Goal: Task Accomplishment & Management: Use online tool/utility

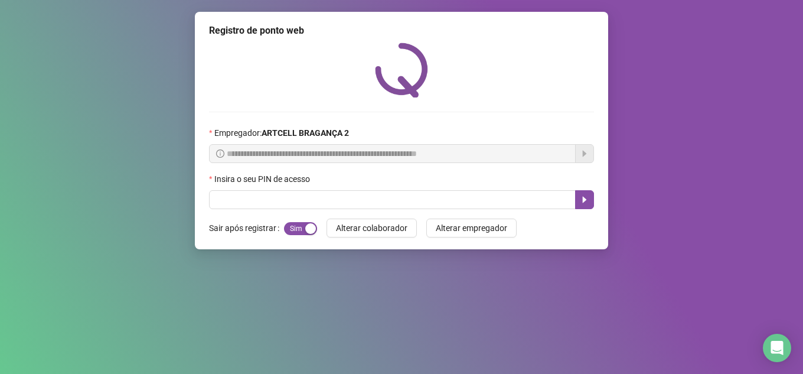
click at [401, 209] on div "**********" at bounding box center [401, 130] width 413 height 237
click at [400, 205] on input "text" at bounding box center [392, 199] width 366 height 19
type input "*****"
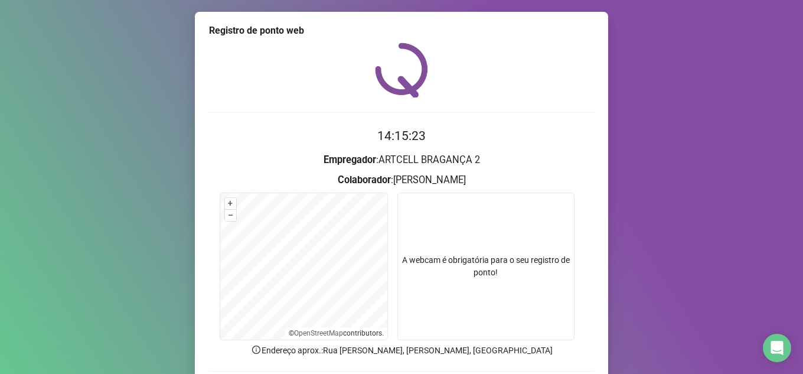
scroll to position [87, 0]
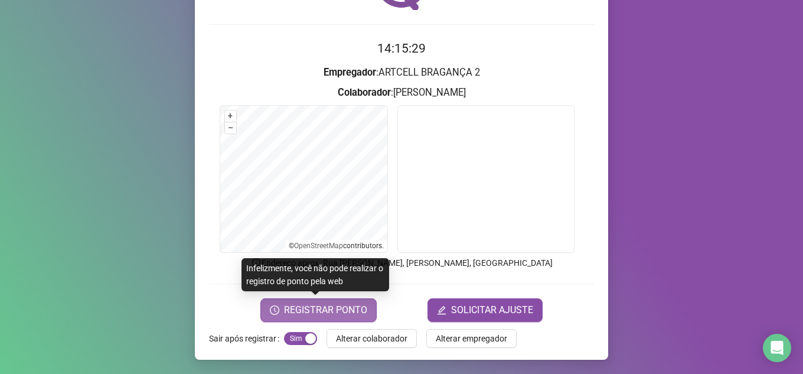
click at [319, 319] on button "REGISTRAR PONTO" at bounding box center [318, 310] width 116 height 24
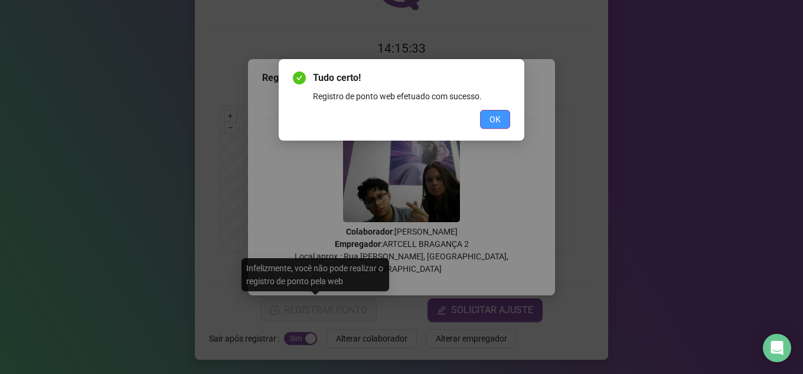
click at [488, 125] on button "OK" at bounding box center [495, 119] width 30 height 19
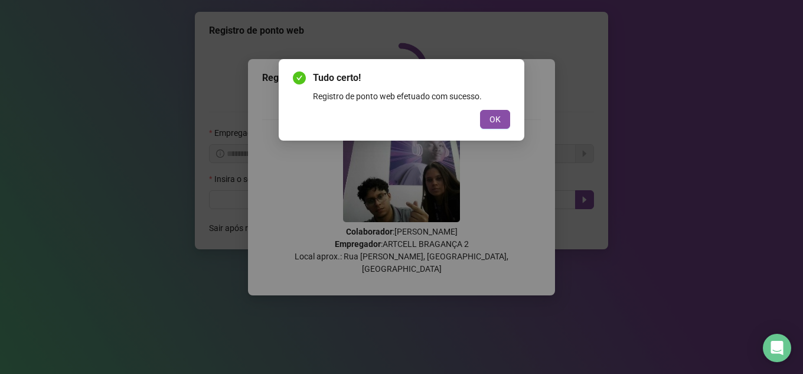
scroll to position [0, 0]
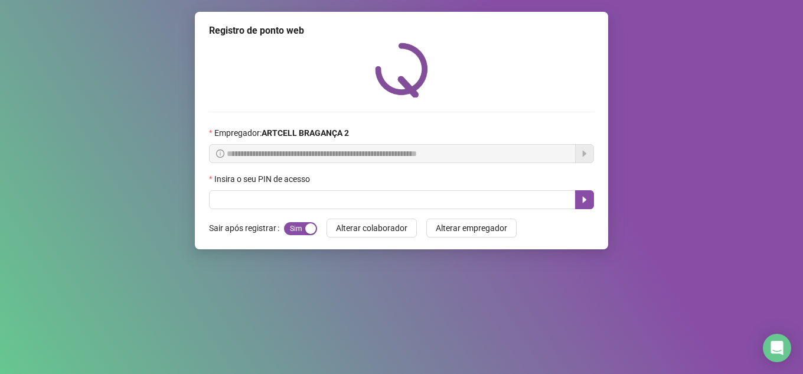
click at [383, 188] on div "Insira o seu PIN de acesso" at bounding box center [401, 181] width 385 height 18
click at [378, 198] on input "text" at bounding box center [392, 199] width 366 height 19
click at [377, 198] on input "text" at bounding box center [392, 199] width 366 height 19
click at [375, 197] on input "text" at bounding box center [392, 199] width 366 height 19
click at [374, 197] on input "text" at bounding box center [392, 199] width 366 height 19
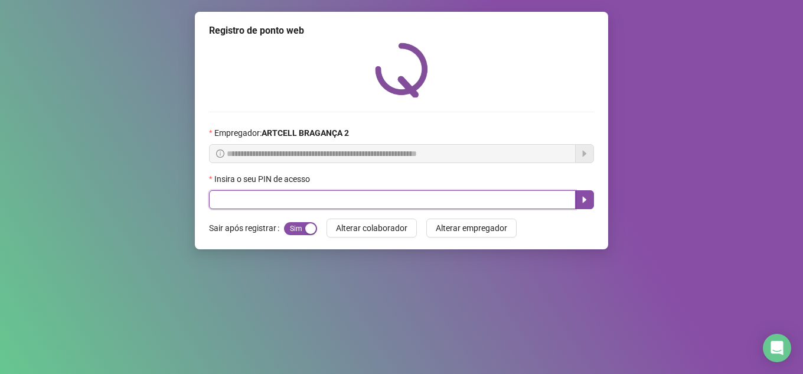
click at [374, 197] on input "text" at bounding box center [392, 199] width 366 height 19
click at [243, 208] on input "text" at bounding box center [392, 199] width 366 height 19
click at [244, 202] on input "text" at bounding box center [392, 199] width 366 height 19
type input "*****"
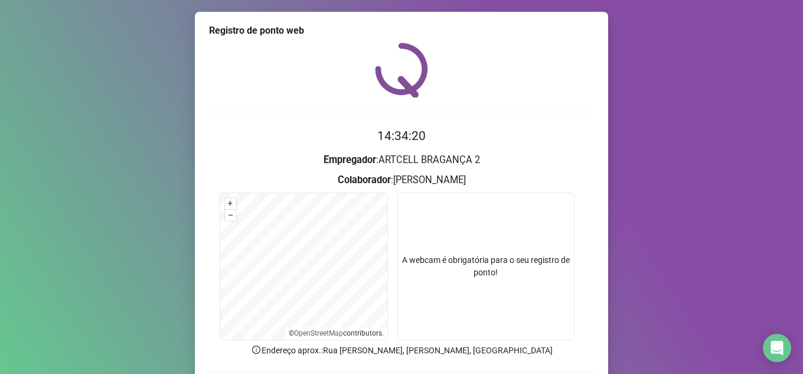
scroll to position [87, 0]
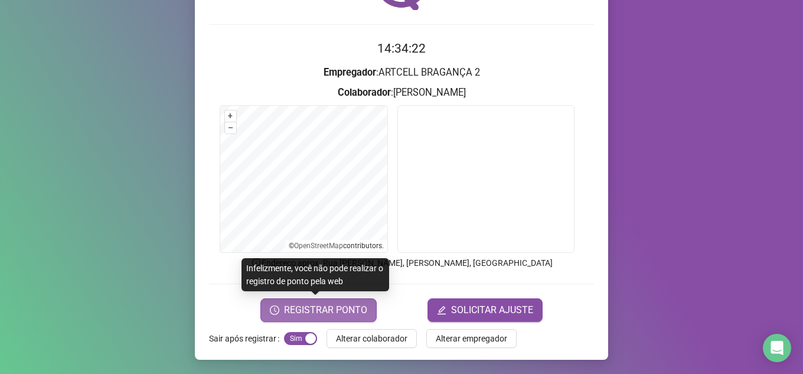
click at [345, 308] on span "REGISTRAR PONTO" at bounding box center [325, 310] width 83 height 14
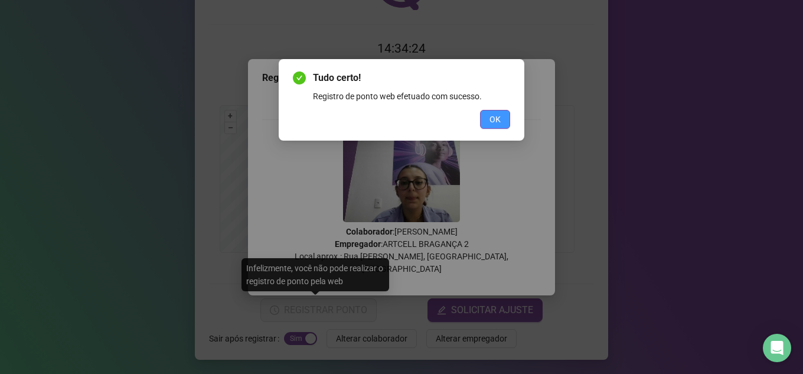
click at [492, 115] on span "OK" at bounding box center [494, 119] width 11 height 13
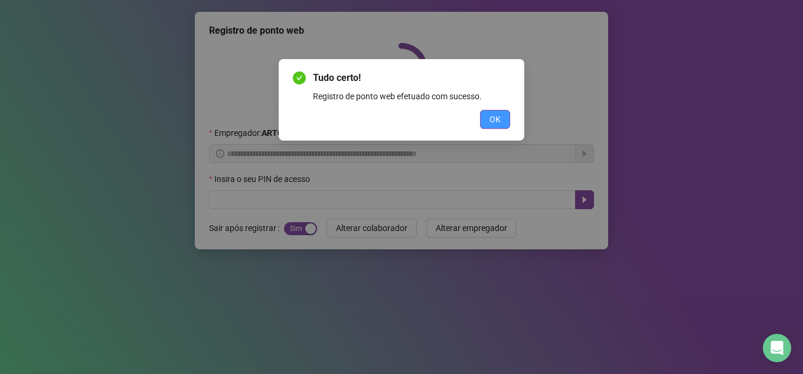
scroll to position [0, 0]
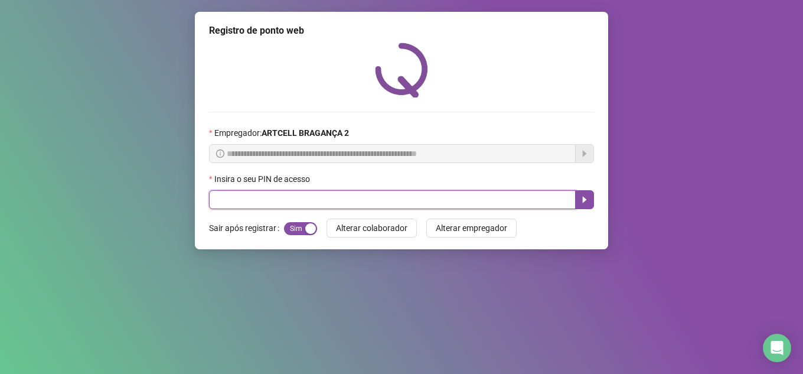
click at [433, 203] on input "text" at bounding box center [392, 199] width 366 height 19
type input "*****"
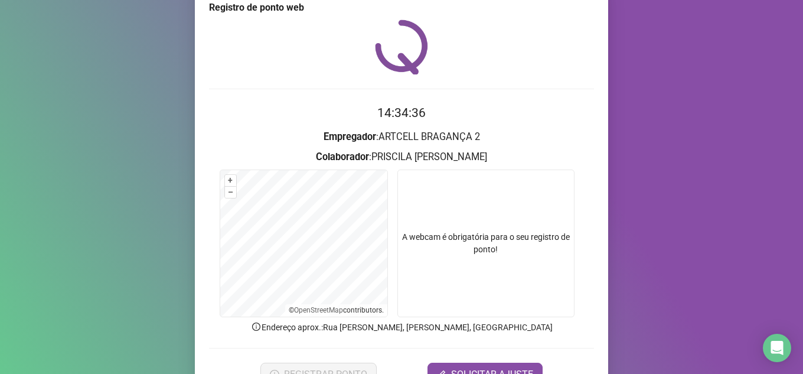
scroll to position [87, 0]
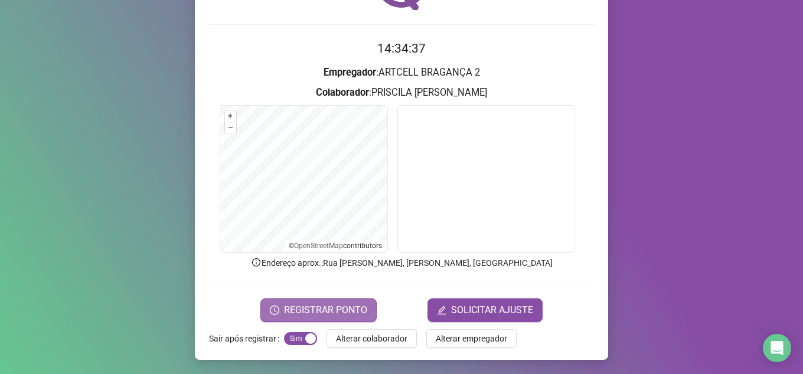
click at [284, 310] on span "REGISTRAR PONTO" at bounding box center [325, 310] width 83 height 14
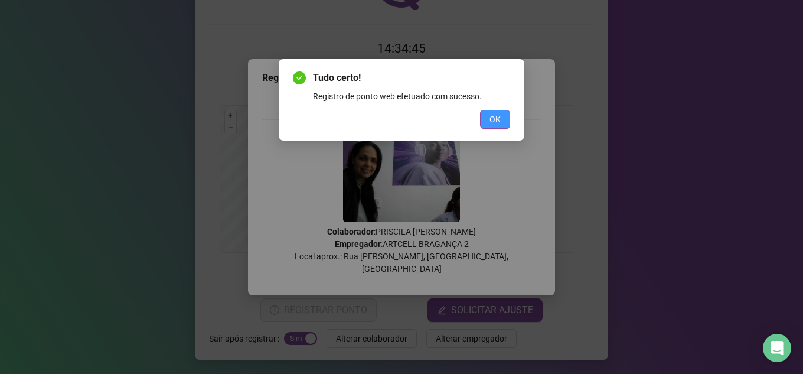
click at [490, 120] on span "OK" at bounding box center [494, 119] width 11 height 13
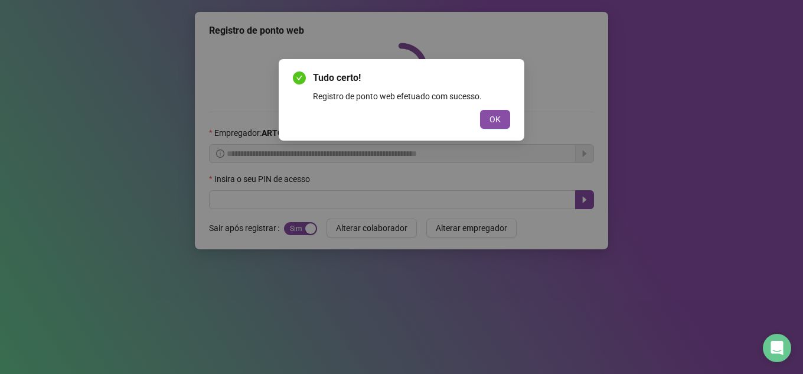
scroll to position [0, 0]
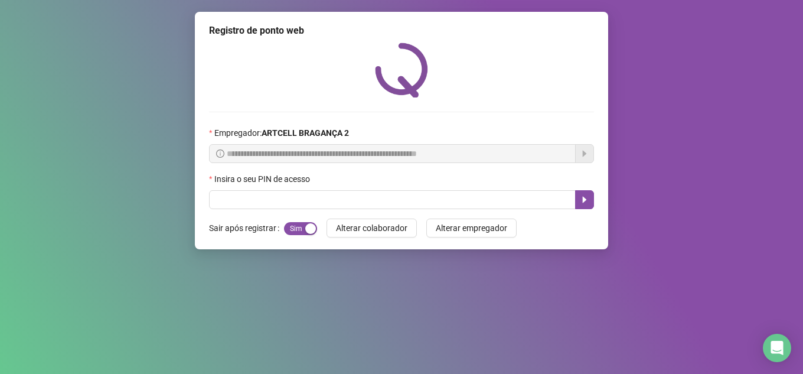
click at [515, 309] on div "**********" at bounding box center [401, 187] width 803 height 374
